Goal: Navigation & Orientation: Find specific page/section

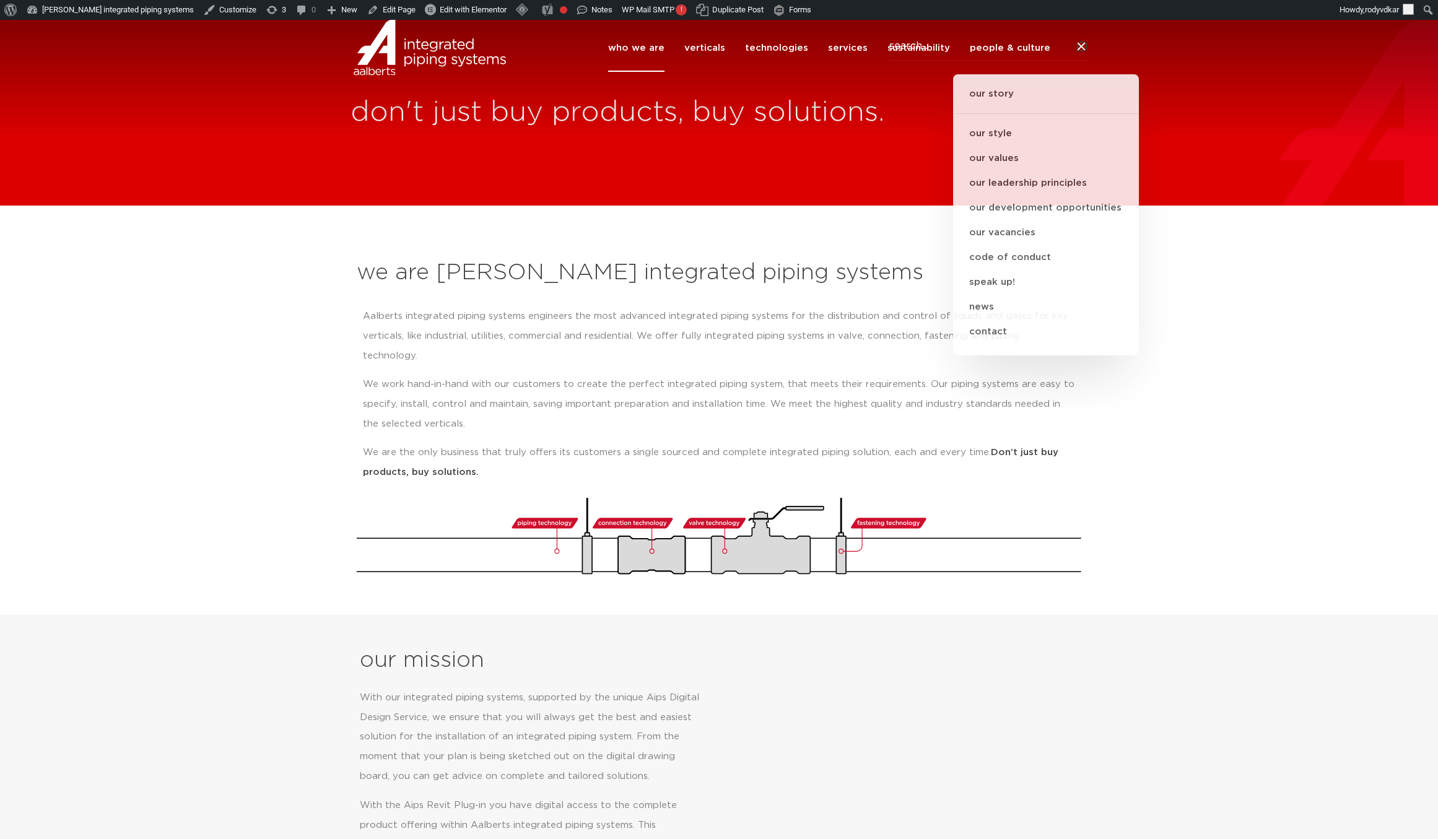
click at [855, 236] on section "we are [PERSON_NAME] integrated piping systems Aalberts integrated piping syste…" at bounding box center [719, 410] width 1438 height 409
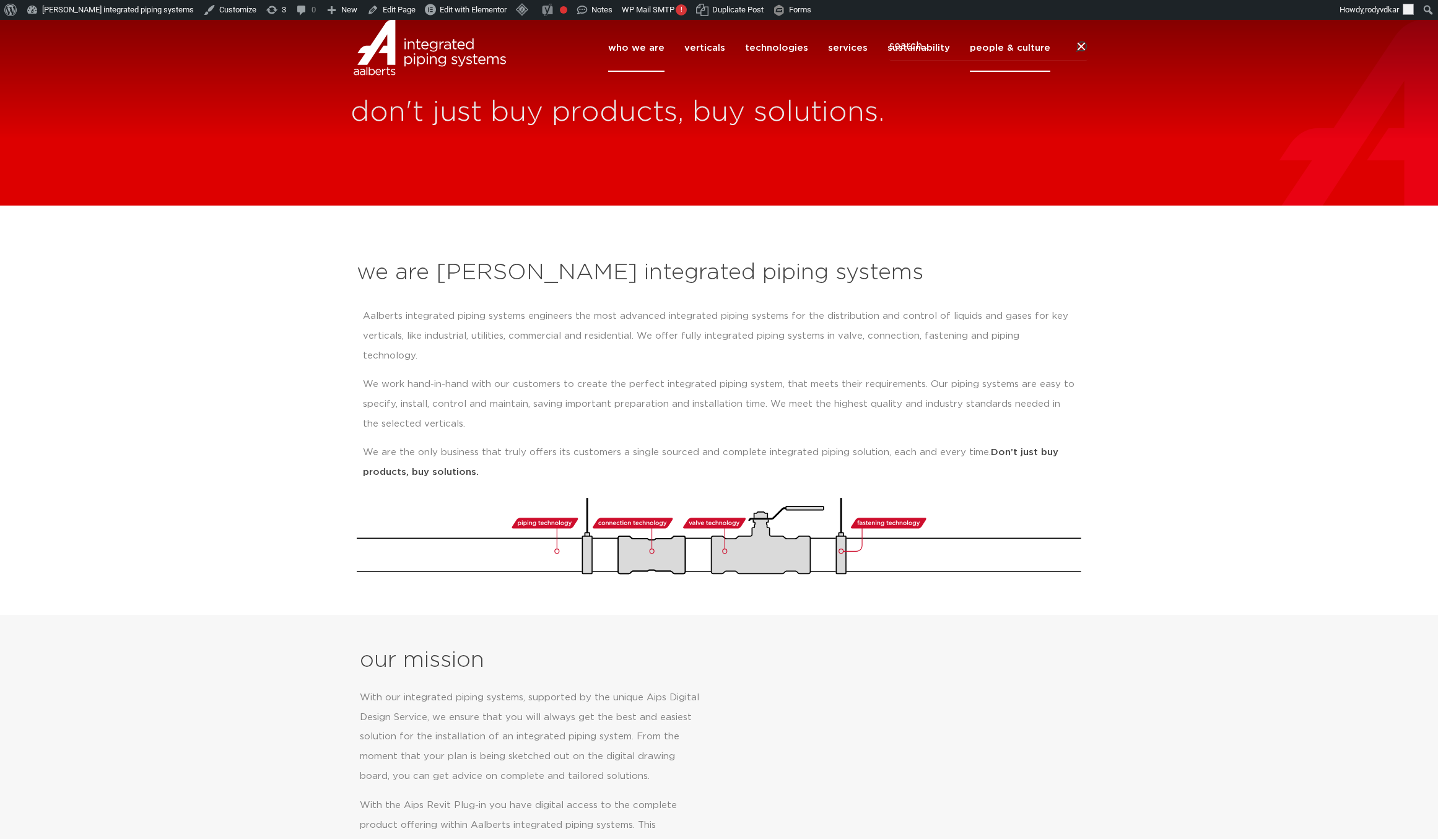
click at [1014, 71] on link "people & culture" at bounding box center [1010, 48] width 81 height 48
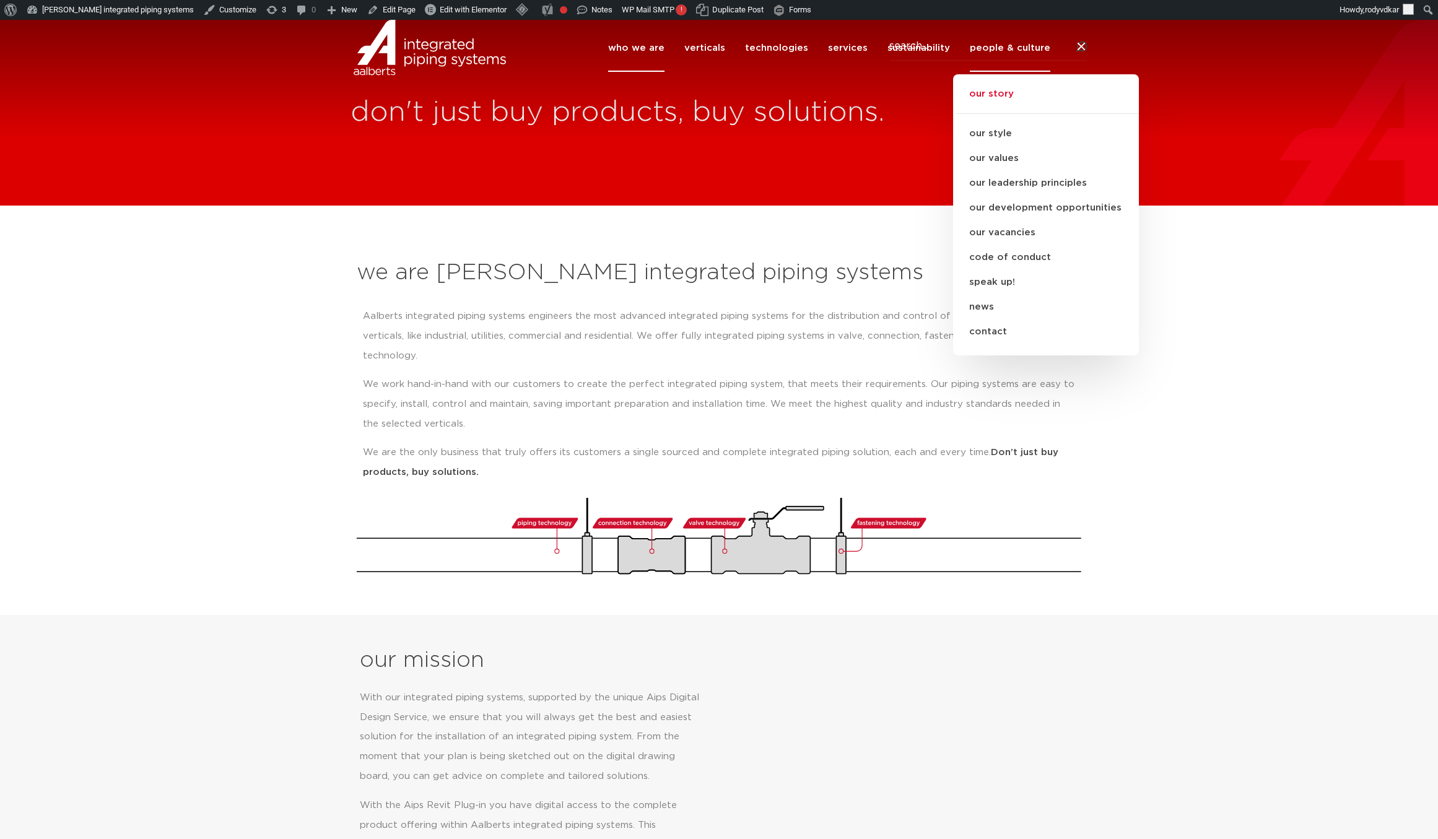
click at [996, 114] on link "our story" at bounding box center [1046, 100] width 186 height 27
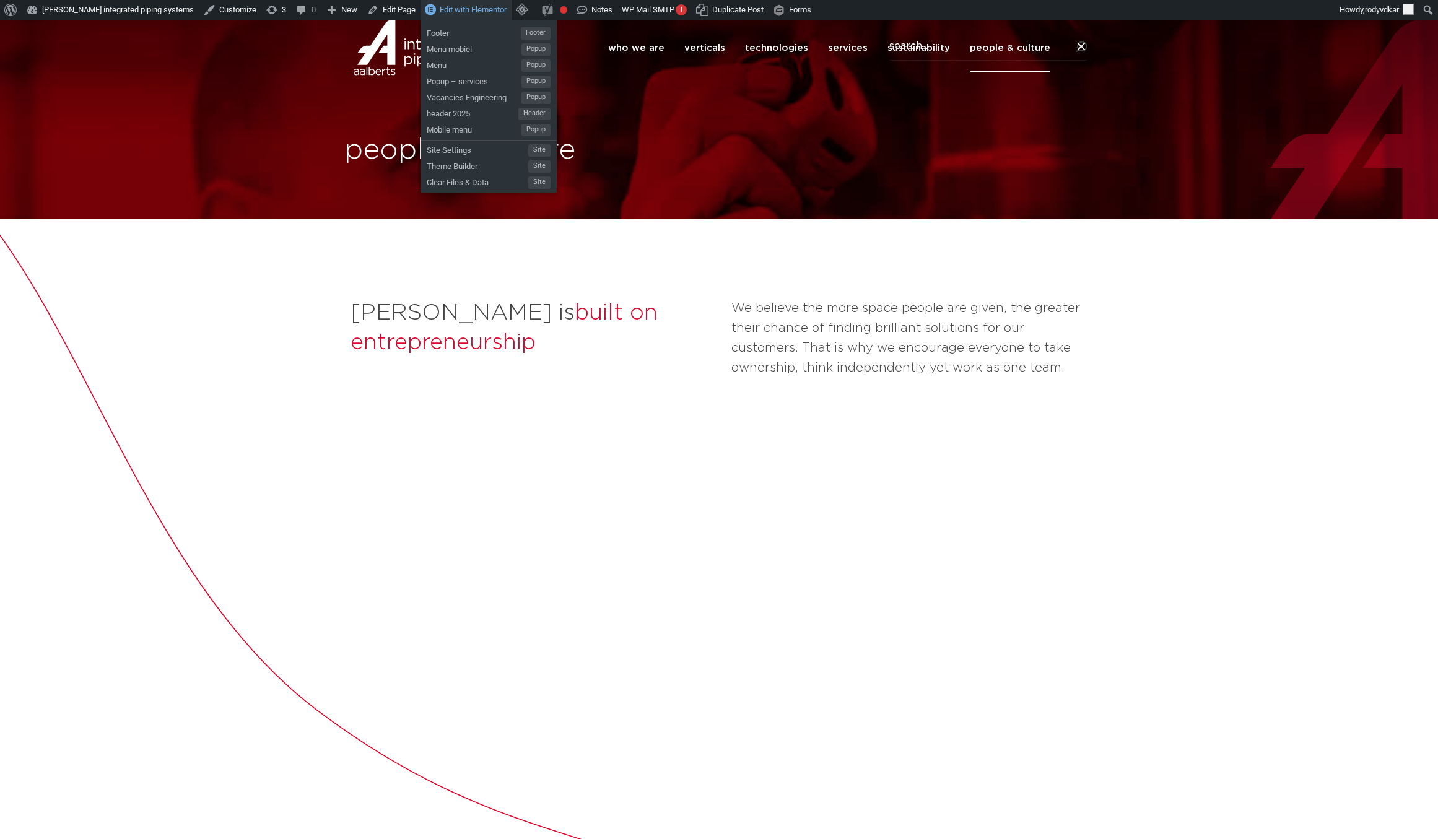
click at [451, 12] on span "Edit with Elementor" at bounding box center [473, 9] width 67 height 9
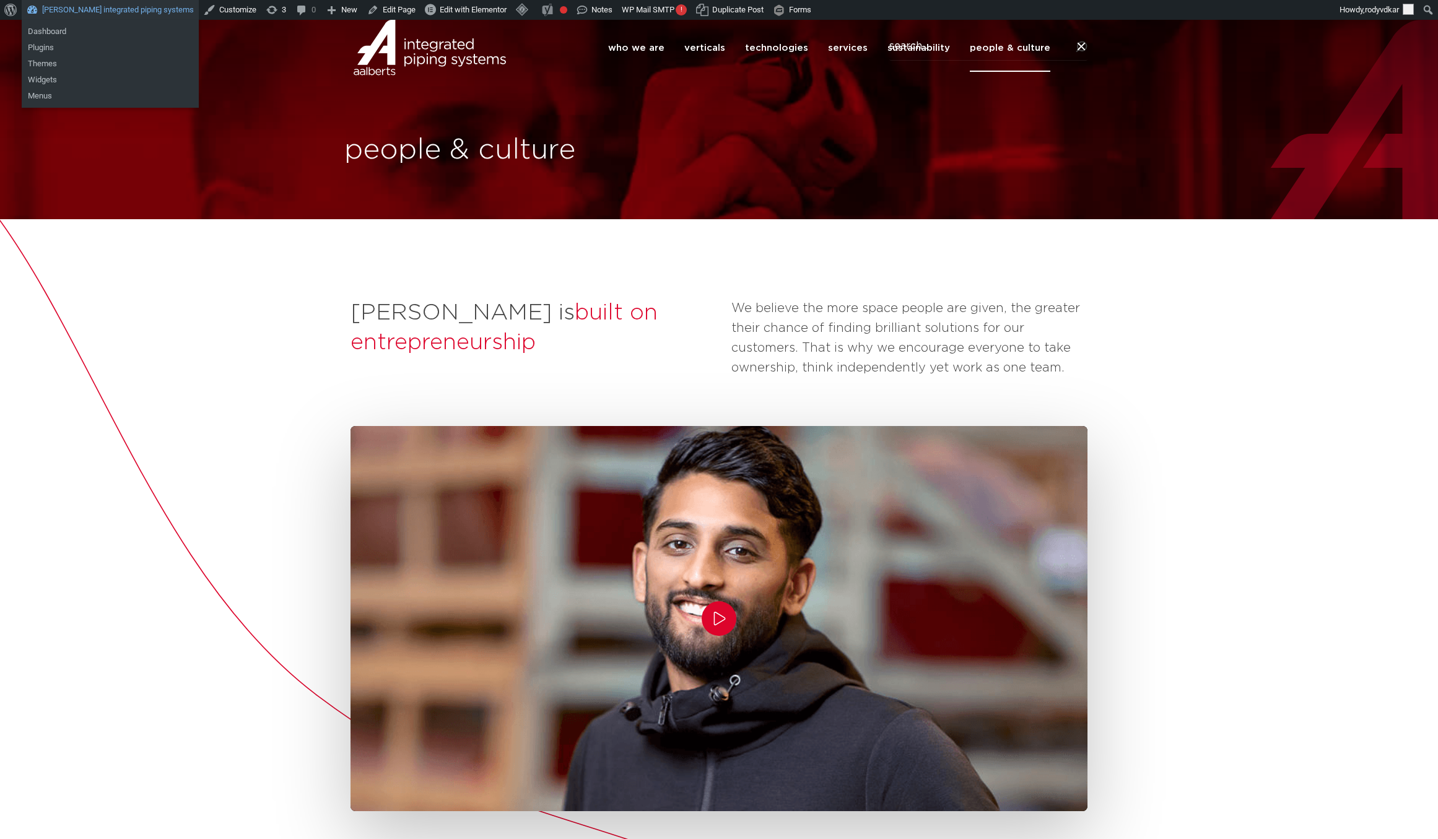
click at [90, 2] on link "[PERSON_NAME] integrated piping systems" at bounding box center [110, 10] width 177 height 20
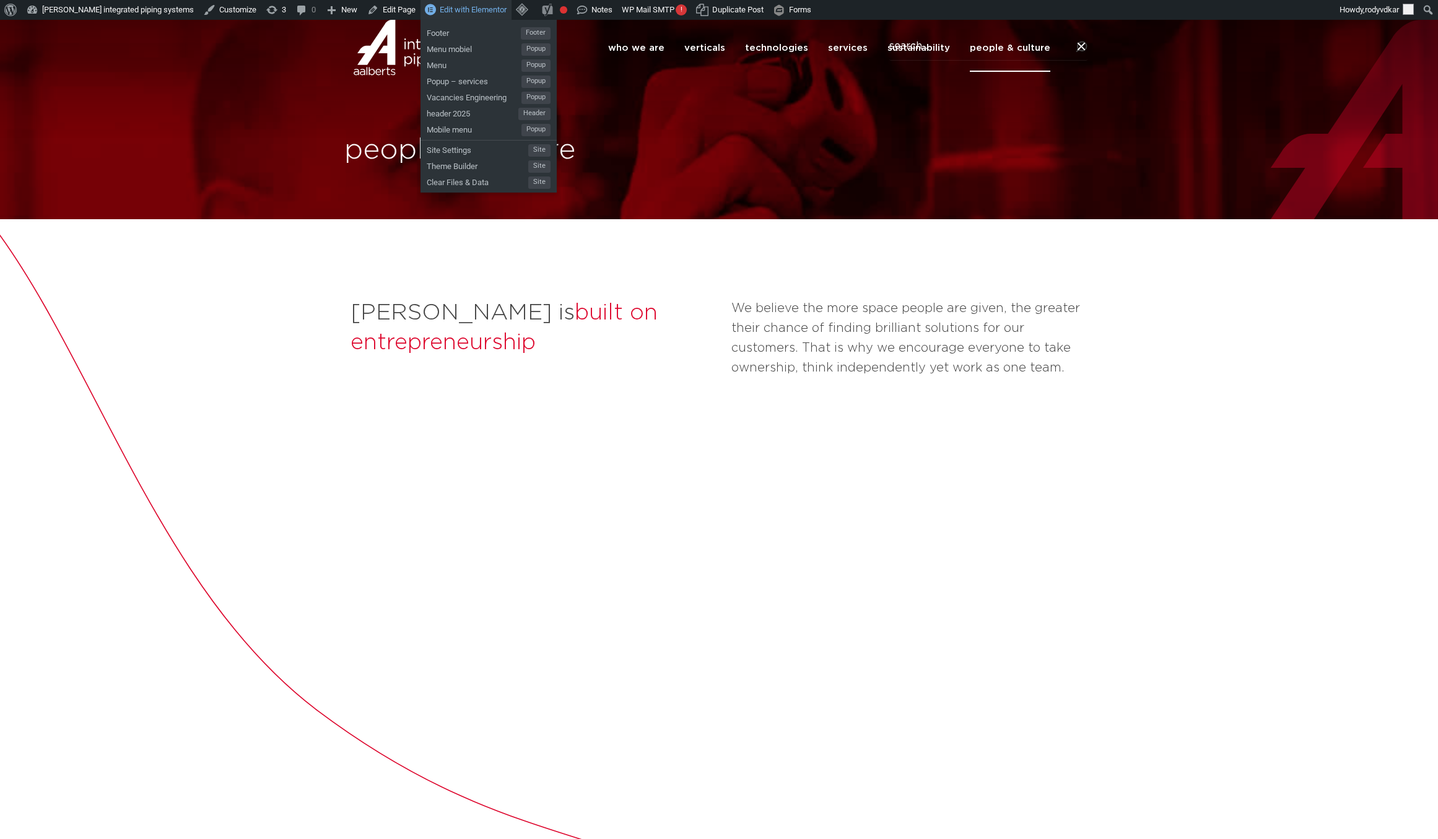
click at [458, 15] on link "Edit with Elementor" at bounding box center [466, 10] width 91 height 20
